Goal: Task Accomplishment & Management: Use online tool/utility

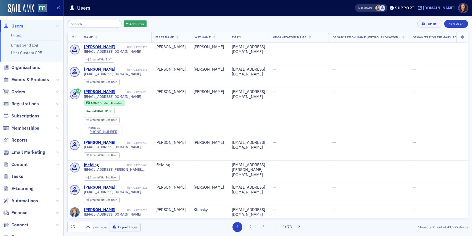
click at [437, 9] on div "[DOMAIN_NAME]" at bounding box center [439, 7] width 32 height 5
click at [134, 24] on span "Add Filter" at bounding box center [136, 23] width 15 height 5
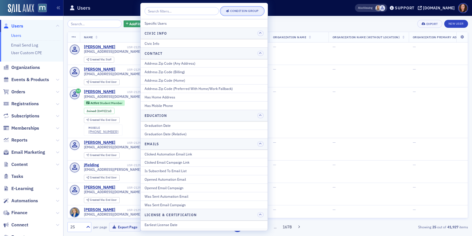
click at [245, 14] on button "Condition Group" at bounding box center [242, 11] width 43 height 8
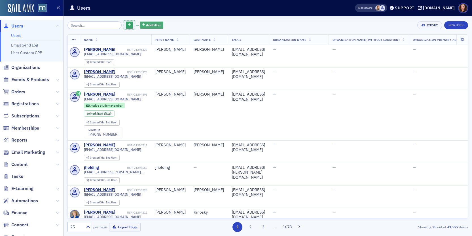
click at [146, 26] on span "Add Filter" at bounding box center [153, 24] width 15 height 5
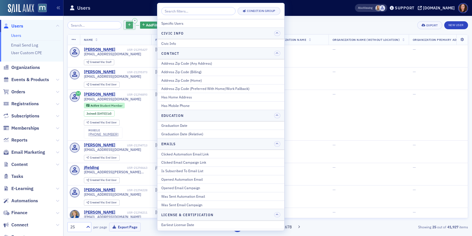
click at [126, 27] on button "button" at bounding box center [129, 25] width 7 height 7
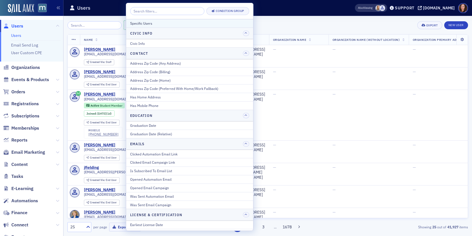
click at [165, 24] on div "Specific Users" at bounding box center [189, 23] width 119 height 5
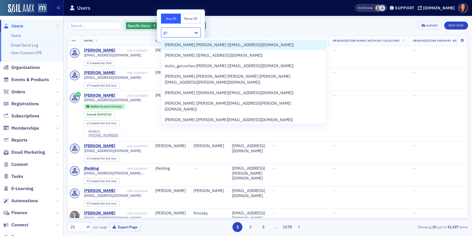
type input "go"
click at [280, 18] on div "Specific Users ? Add Filter Export New User Name First Name Last Name Email Org…" at bounding box center [268, 126] width 401 height 220
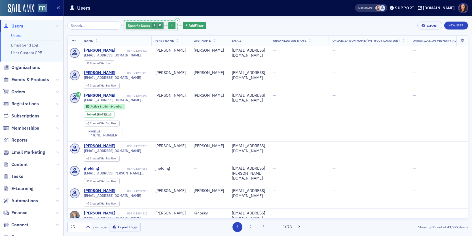
click at [159, 26] on icon "button" at bounding box center [160, 25] width 2 height 3
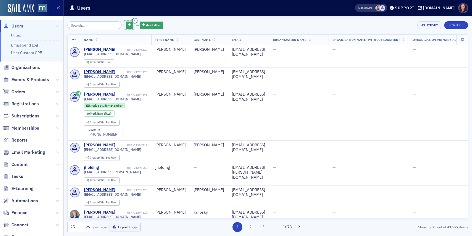
click at [134, 20] on icon "button" at bounding box center [135, 20] width 2 height 3
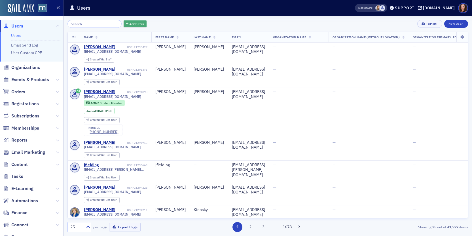
click at [130, 25] on span "Add Filter" at bounding box center [136, 23] width 15 height 5
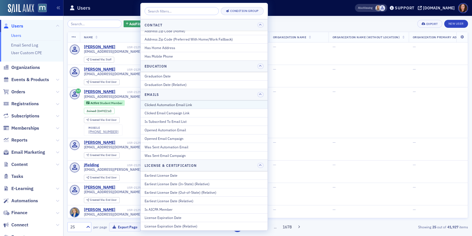
scroll to position [50, 0]
click at [180, 119] on div "Is Subscribed To Email List" at bounding box center [204, 120] width 119 height 5
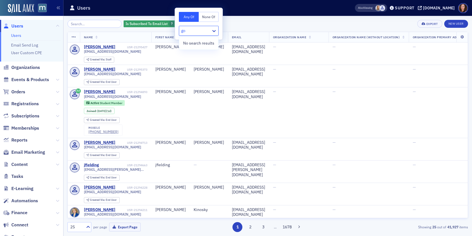
type input "go"
click at [254, 23] on div "Is Subscribed To Email List ? Add Filter Export New User" at bounding box center [268, 24] width 401 height 8
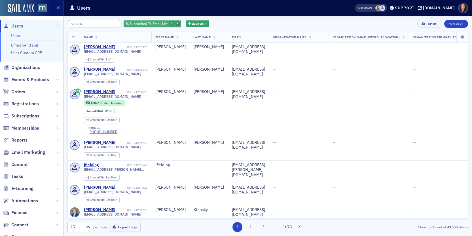
click at [175, 24] on span "button" at bounding box center [177, 23] width 5 height 5
click at [132, 24] on span "Add Filter" at bounding box center [136, 23] width 15 height 5
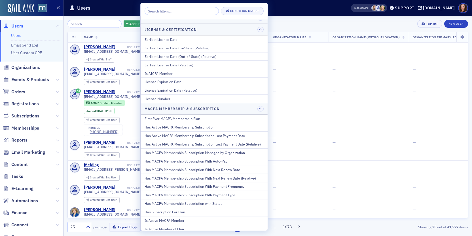
scroll to position [190, 0]
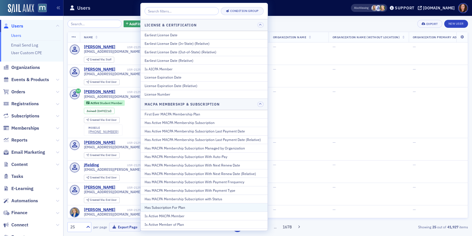
click at [182, 208] on div "Has Subscription For Plan" at bounding box center [204, 207] width 119 height 5
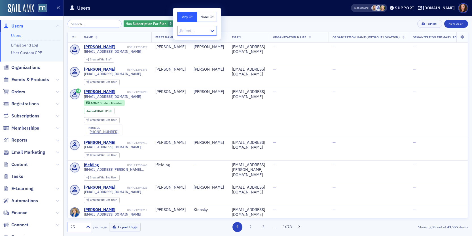
type input "go"
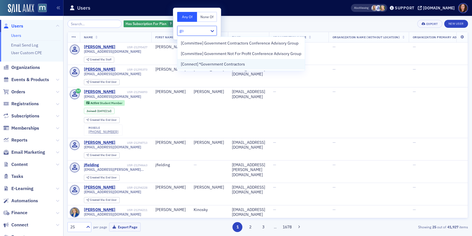
click at [248, 65] on div "[Connect] *Government Contractors" at bounding box center [241, 64] width 121 height 6
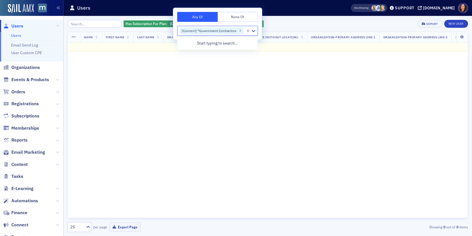
click at [318, 25] on div "Has Subscription For Plan [Connect] *Government Contractors Add Filter Export N…" at bounding box center [268, 24] width 401 height 8
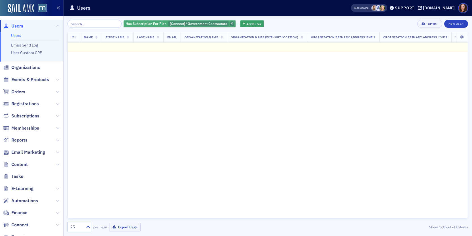
click at [231, 22] on icon "button" at bounding box center [232, 23] width 2 height 3
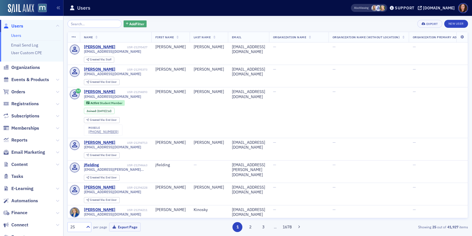
click at [130, 24] on span "Add Filter" at bounding box center [136, 23] width 15 height 5
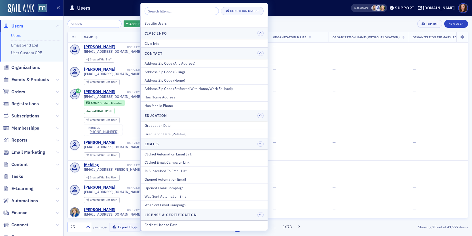
click at [323, 25] on div "Add Filter Export New User" at bounding box center [268, 24] width 401 height 8
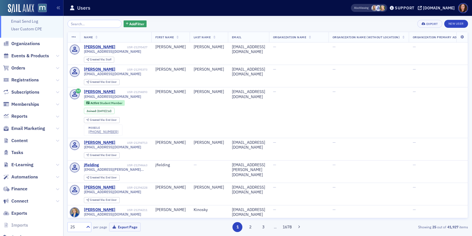
scroll to position [43, 0]
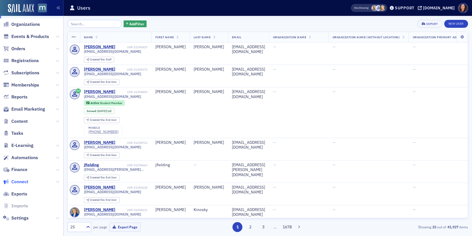
click at [21, 182] on span "Connect" at bounding box center [19, 182] width 17 height 6
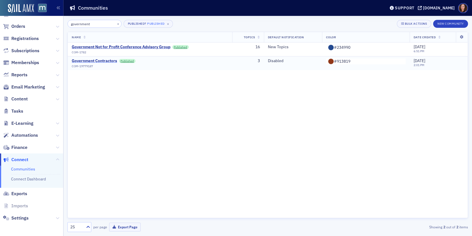
type input "government"
click at [95, 60] on div "Government Contractors" at bounding box center [94, 60] width 45 height 5
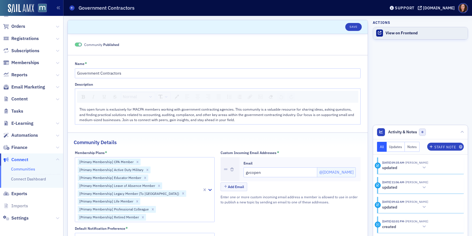
click at [401, 31] on div "View on Frontend" at bounding box center [425, 33] width 79 height 5
click at [350, 27] on button "Save" at bounding box center [354, 27] width 16 height 8
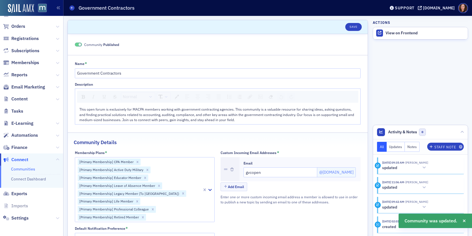
click at [23, 169] on link "Communities" at bounding box center [23, 169] width 24 height 5
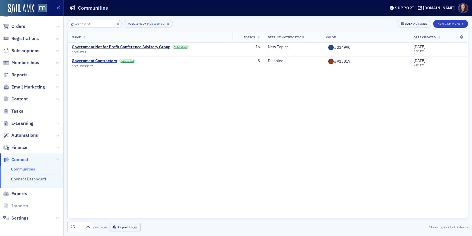
click at [26, 179] on link "Connect Dashboard" at bounding box center [28, 178] width 35 height 5
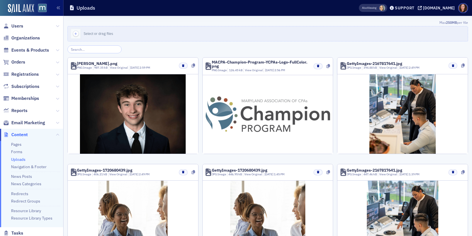
scroll to position [100, 0]
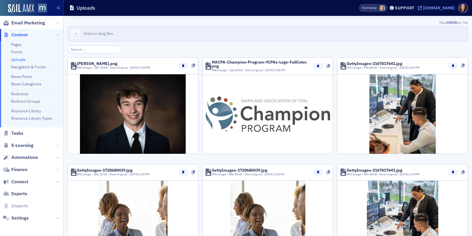
click at [440, 8] on div "[DOMAIN_NAME]" at bounding box center [439, 7] width 32 height 5
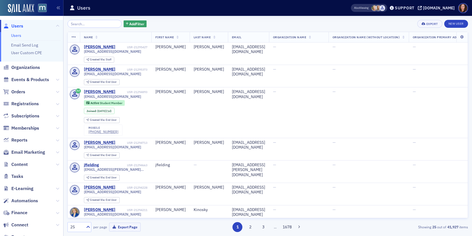
click at [85, 23] on input "search" at bounding box center [95, 24] width 54 height 8
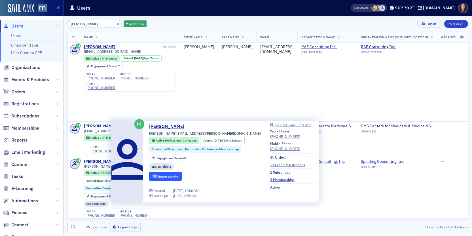
type input "[PERSON_NAME]"
click at [170, 174] on button "Impersonate" at bounding box center [165, 176] width 33 height 9
